Goal: Task Accomplishment & Management: Complete application form

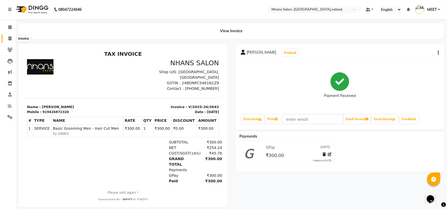
click at [8, 38] on icon at bounding box center [9, 39] width 3 height 4
select select "service"
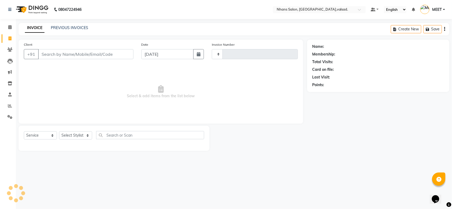
type input "3644"
select select "3706"
click at [84, 56] on input "Client" at bounding box center [85, 54] width 95 height 10
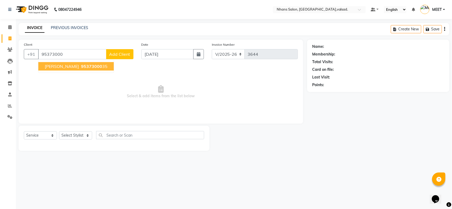
click at [84, 64] on span "95373000" at bounding box center [91, 66] width 21 height 5
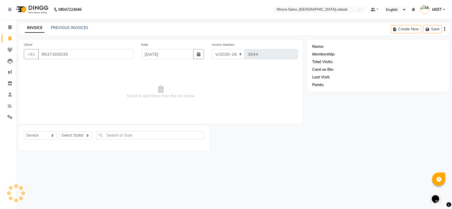
type input "9537300035"
select select "1: Object"
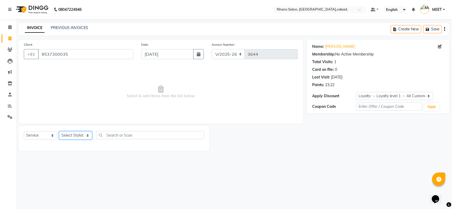
click at [70, 138] on select "Select Stylist [PERSON_NAME] DIVYA [PERSON_NAME] [PERSON_NAME] MEET OWAIS PALAK…" at bounding box center [75, 136] width 33 height 8
select select "20135"
click at [59, 132] on select "Select Stylist [PERSON_NAME] DIVYA [PERSON_NAME] [PERSON_NAME] MEET OWAIS PALAK…" at bounding box center [75, 136] width 33 height 8
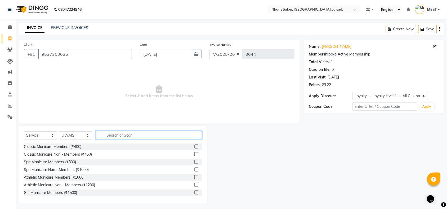
click at [117, 133] on input "text" at bounding box center [149, 135] width 106 height 8
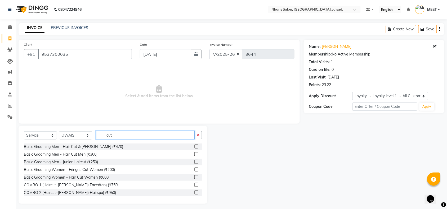
type input "cut"
click at [194, 155] on label at bounding box center [196, 155] width 4 height 4
click at [194, 155] on input "checkbox" at bounding box center [195, 154] width 3 height 3
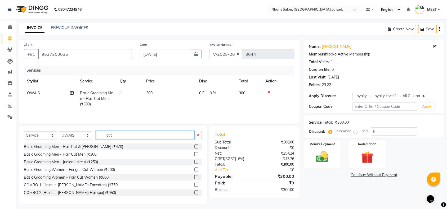
click at [166, 138] on input "cut" at bounding box center [145, 135] width 99 height 8
click at [194, 157] on label at bounding box center [196, 155] width 4 height 4
click at [194, 157] on input "checkbox" at bounding box center [195, 154] width 3 height 3
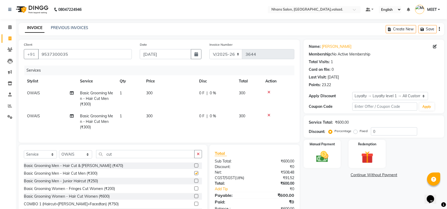
checkbox input "false"
click at [331, 149] on div "Manual Payment" at bounding box center [322, 155] width 39 height 30
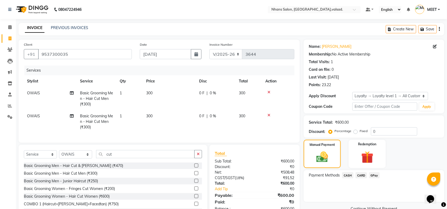
click at [346, 175] on span "CASH" at bounding box center [347, 176] width 11 height 6
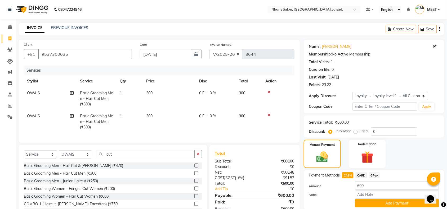
scroll to position [26, 0]
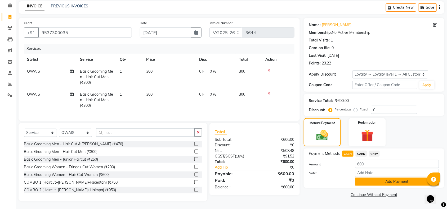
click at [375, 179] on button "Add Payment" at bounding box center [397, 182] width 84 height 8
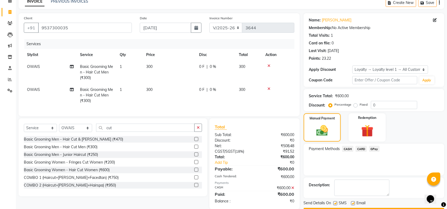
scroll to position [65, 0]
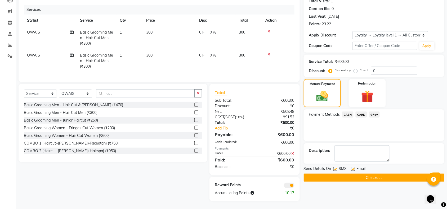
click at [372, 174] on button "Checkout" at bounding box center [374, 178] width 141 height 8
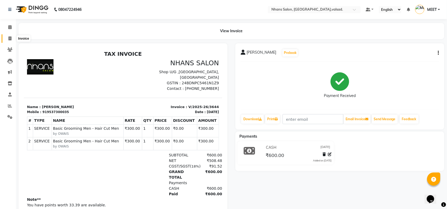
click at [10, 38] on icon at bounding box center [9, 39] width 3 height 4
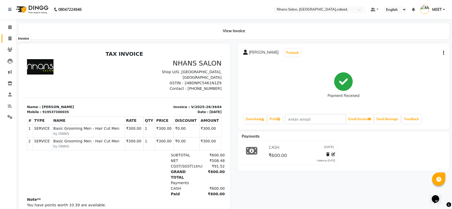
select select "3706"
select select "service"
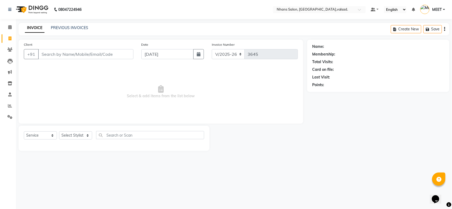
click at [49, 54] on input "Client" at bounding box center [85, 54] width 95 height 10
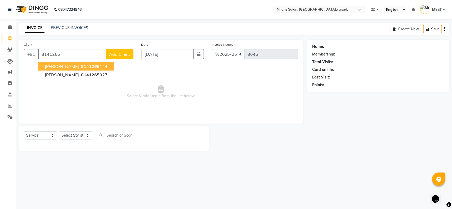
click at [81, 66] on span "8141265" at bounding box center [90, 66] width 19 height 5
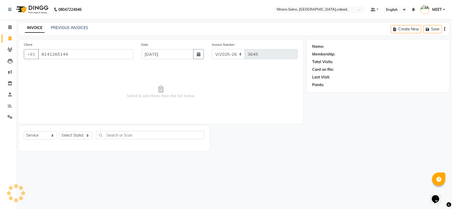
type input "8141265144"
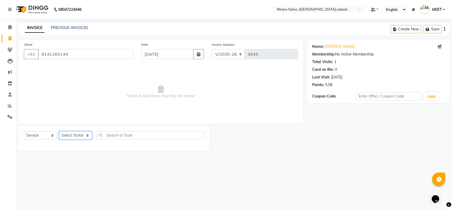
click at [72, 138] on select "Select Stylist [PERSON_NAME] DIVYA [PERSON_NAME] [PERSON_NAME] MEET OWAIS PALAK…" at bounding box center [75, 136] width 33 height 8
select select "79588"
click at [59, 132] on select "Select Stylist [PERSON_NAME] DIVYA [PERSON_NAME] [PERSON_NAME] MEET OWAIS PALAK…" at bounding box center [75, 136] width 33 height 8
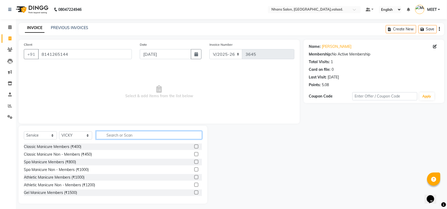
click at [113, 135] on input "text" at bounding box center [149, 135] width 106 height 8
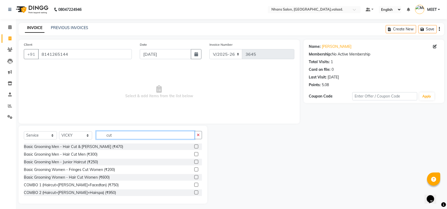
type input "cut"
click at [194, 154] on label at bounding box center [196, 155] width 4 height 4
click at [194, 154] on input "checkbox" at bounding box center [195, 154] width 3 height 3
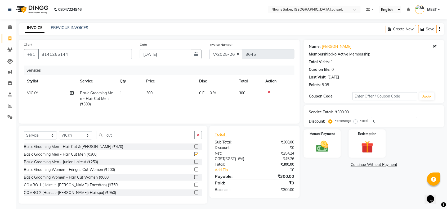
checkbox input "false"
click at [316, 145] on img at bounding box center [322, 147] width 21 height 15
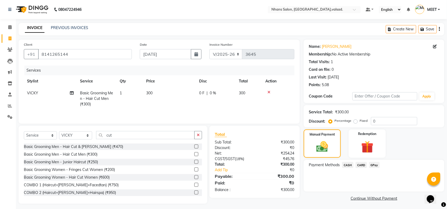
click at [346, 163] on span "CASH" at bounding box center [347, 165] width 11 height 6
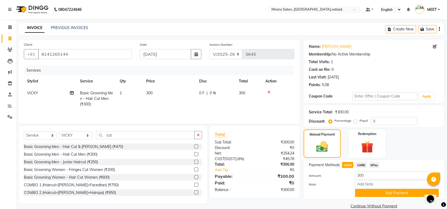
scroll to position [9, 0]
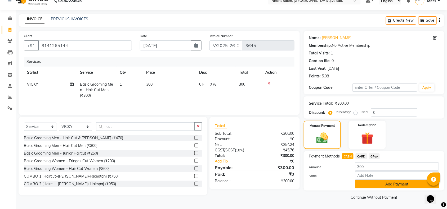
click at [377, 183] on button "Add Payment" at bounding box center [397, 185] width 84 height 8
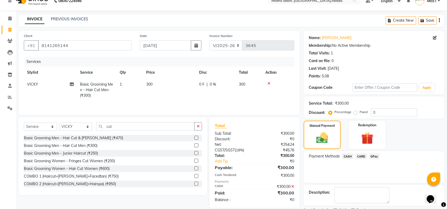
scroll to position [31, 0]
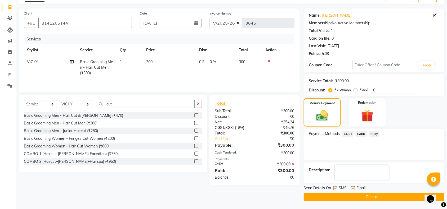
click at [378, 199] on button "Checkout" at bounding box center [374, 197] width 141 height 8
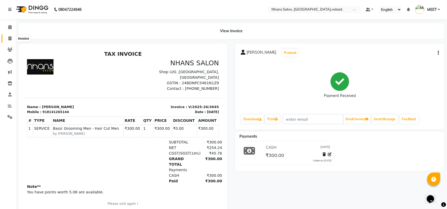
click at [12, 37] on span at bounding box center [9, 39] width 9 height 6
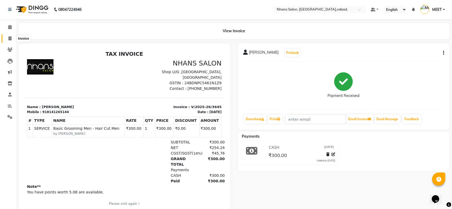
select select "3706"
select select "service"
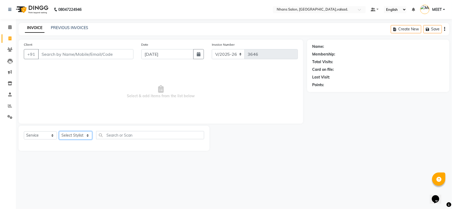
click at [76, 135] on select "Select Stylist [PERSON_NAME] DIVYA [PERSON_NAME] [PERSON_NAME] MEET OWAIS PALAK…" at bounding box center [75, 136] width 33 height 8
drag, startPoint x: 105, startPoint y: 54, endPoint x: 105, endPoint y: 57, distance: 3.7
click at [105, 57] on input "Client" at bounding box center [85, 54] width 95 height 10
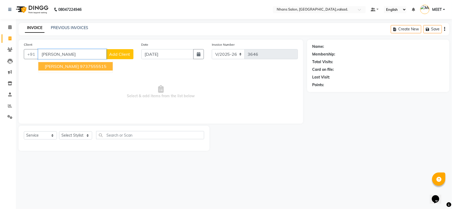
click at [96, 66] on ngb-highlight "9737555515" at bounding box center [93, 66] width 26 height 5
type input "9737555515"
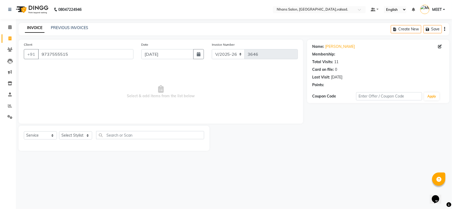
select select "2: Object"
click at [77, 134] on select "Select Stylist [PERSON_NAME] DIVYA [PERSON_NAME] [PERSON_NAME] MEET OWAIS PALAK…" at bounding box center [75, 136] width 33 height 8
select select "79588"
click at [59, 132] on select "Select Stylist [PERSON_NAME] DIVYA [PERSON_NAME] [PERSON_NAME] MEET OWAIS PALAK…" at bounding box center [75, 136] width 33 height 8
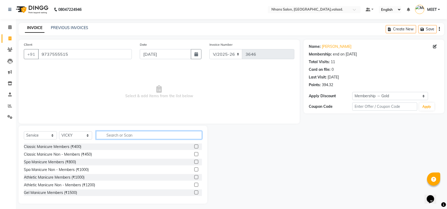
click at [130, 133] on input "text" at bounding box center [149, 135] width 106 height 8
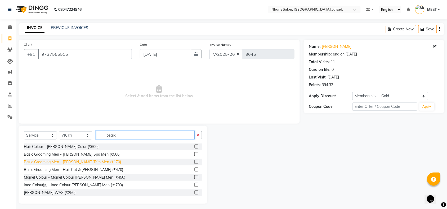
type input "beard"
click at [93, 163] on div "Basic Grooming Men - [PERSON_NAME] Trim Men (₹170)" at bounding box center [72, 163] width 97 height 6
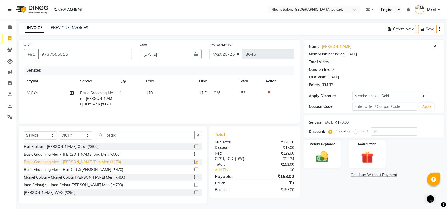
checkbox input "false"
click at [160, 90] on td "170" at bounding box center [169, 98] width 53 height 23
select select "79588"
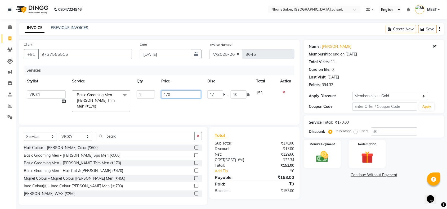
click at [168, 94] on input "170" at bounding box center [181, 95] width 40 height 8
type input "150"
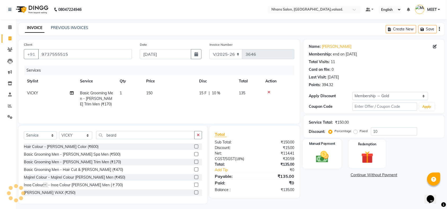
click at [321, 156] on img at bounding box center [322, 157] width 21 height 15
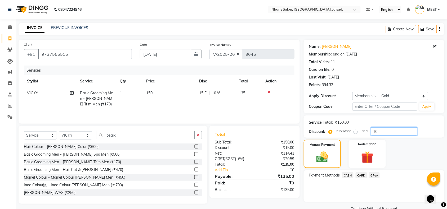
click at [374, 135] on input "10" at bounding box center [394, 132] width 46 height 8
type input "0"
click at [329, 154] on img at bounding box center [322, 157] width 20 height 14
click at [350, 177] on span "CASH" at bounding box center [347, 176] width 11 height 6
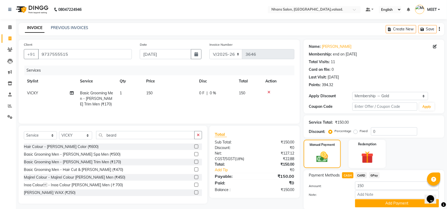
scroll to position [19, 0]
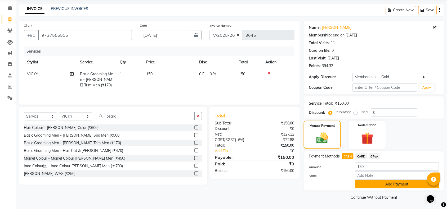
click at [376, 185] on button "Add Payment" at bounding box center [397, 185] width 84 height 8
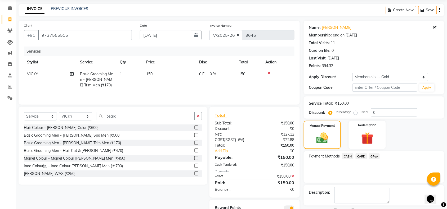
scroll to position [50, 0]
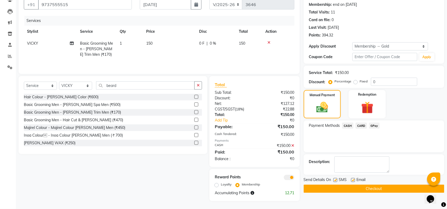
click at [376, 186] on button "Checkout" at bounding box center [374, 189] width 141 height 8
